Goal: Task Accomplishment & Management: Complete application form

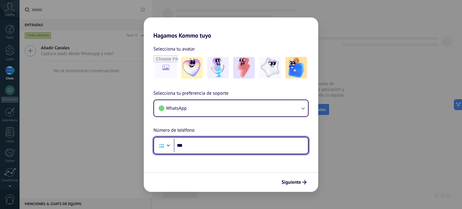
click at [254, 145] on input "***" at bounding box center [241, 146] width 134 height 14
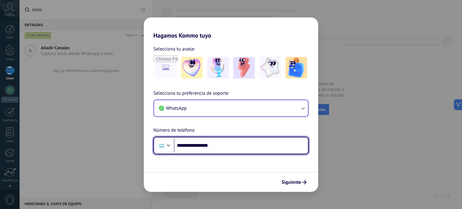
type input "**********"
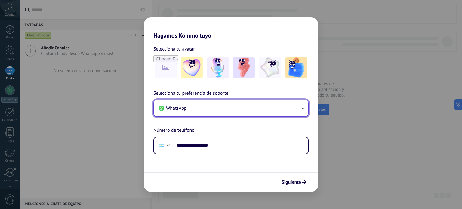
click at [303, 108] on icon "button" at bounding box center [303, 108] width 6 height 6
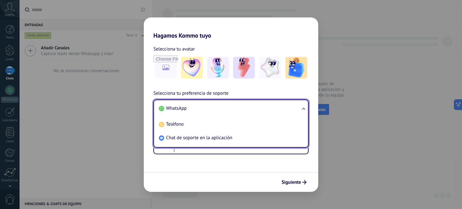
click at [303, 108] on ul "WhatsApp Teléfono Chat de soporte en la aplicación" at bounding box center [230, 123] width 155 height 48
click at [298, 180] on span "Siguiente" at bounding box center [291, 182] width 20 height 4
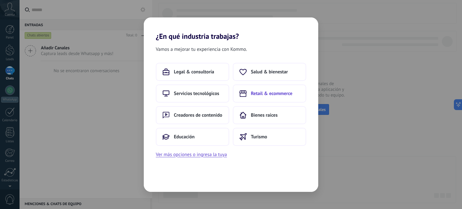
click at [286, 93] on span "Retail & ecommerce" at bounding box center [271, 93] width 41 height 6
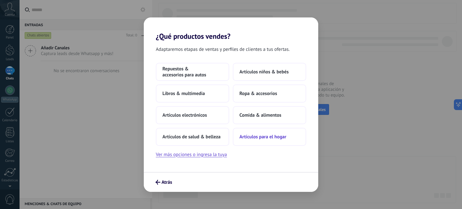
click at [264, 137] on span "Artículos para el hogar" at bounding box center [262, 137] width 47 height 6
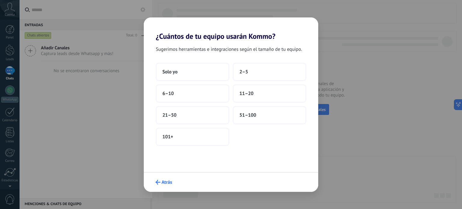
click at [166, 181] on span "Atrás" at bounding box center [166, 182] width 11 height 4
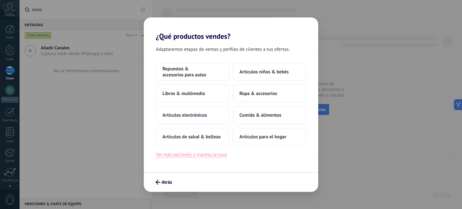
click at [200, 155] on button "Ver más opciones o ingresa la tuya" at bounding box center [191, 155] width 71 height 8
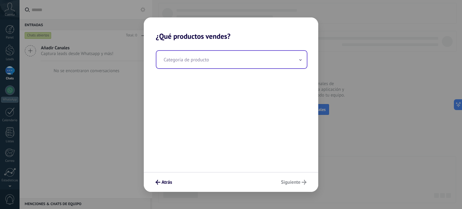
click at [300, 60] on icon at bounding box center [300, 60] width 2 height 2
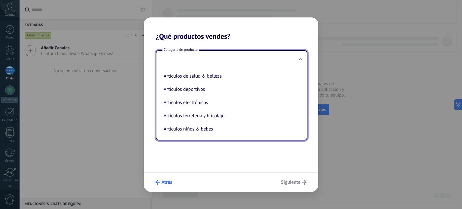
click at [169, 182] on span "Atrás" at bounding box center [166, 182] width 11 height 4
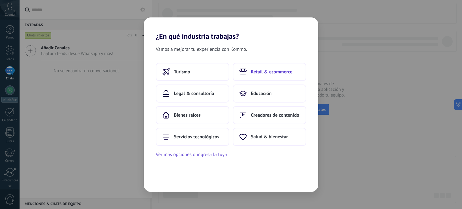
click at [255, 72] on span "Retail & ecommerce" at bounding box center [271, 72] width 41 height 6
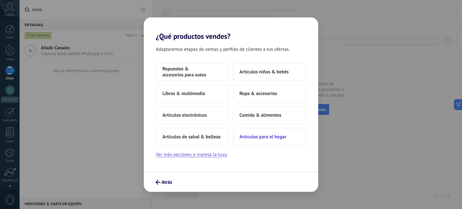
click at [274, 135] on span "Artículos para el hogar" at bounding box center [262, 137] width 47 height 6
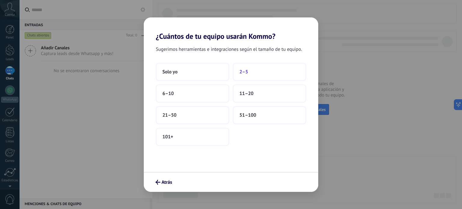
click at [254, 74] on button "2–5" at bounding box center [269, 72] width 73 height 18
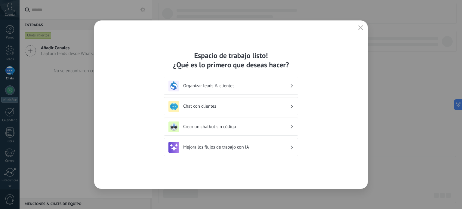
click at [280, 84] on h3 "Organizar leads & clientes" at bounding box center [236, 86] width 107 height 6
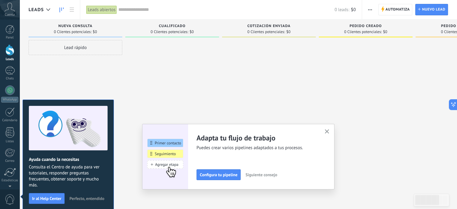
click at [94, 197] on span "Perfecto, entendido" at bounding box center [86, 198] width 35 height 4
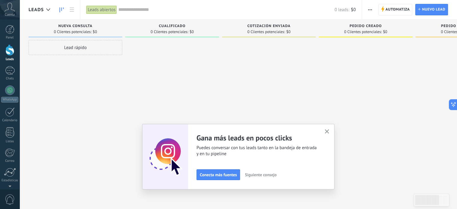
click at [328, 131] on icon "button" at bounding box center [327, 131] width 5 height 5
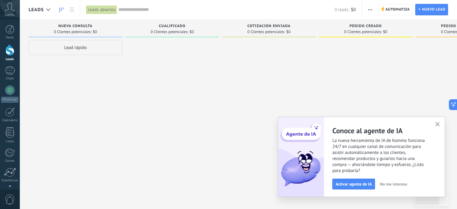
click at [436, 124] on icon "button" at bounding box center [437, 124] width 5 height 5
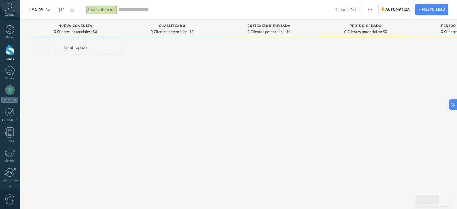
click at [4, 13] on div "Cuenta" at bounding box center [10, 10] width 20 height 20
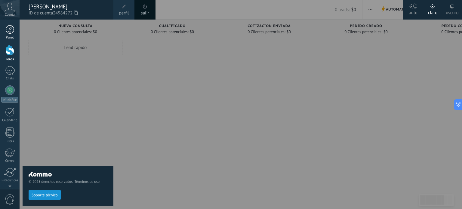
click at [8, 33] on div at bounding box center [9, 29] width 9 height 9
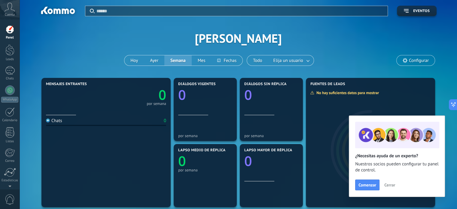
click at [389, 185] on span "Cerrar" at bounding box center [389, 185] width 11 height 4
